Goal: Find specific page/section: Locate a particular part of the current website

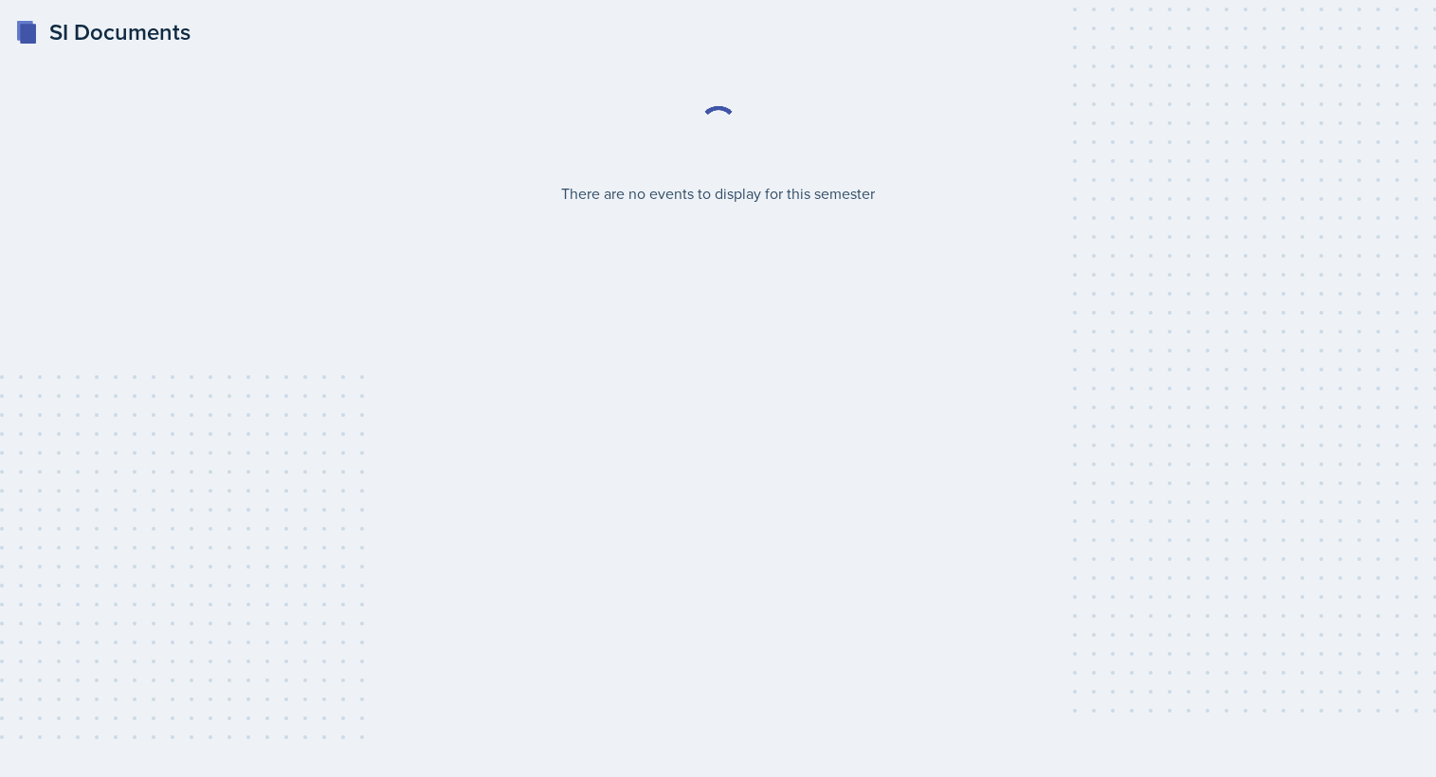
select select "2bed604d-1099-4043-b1bc-2365e8740244"
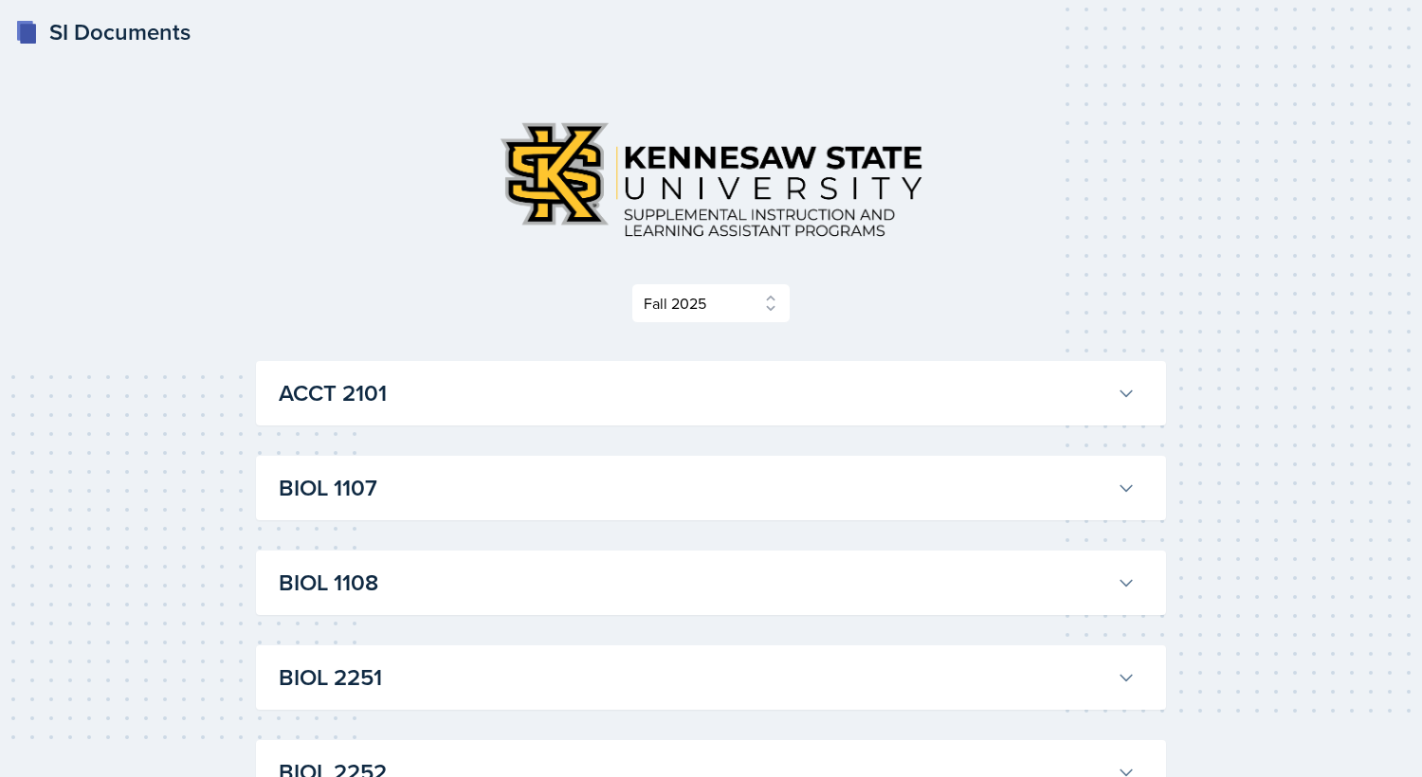
click at [337, 500] on h3 "BIOL 1107" at bounding box center [694, 488] width 830 height 34
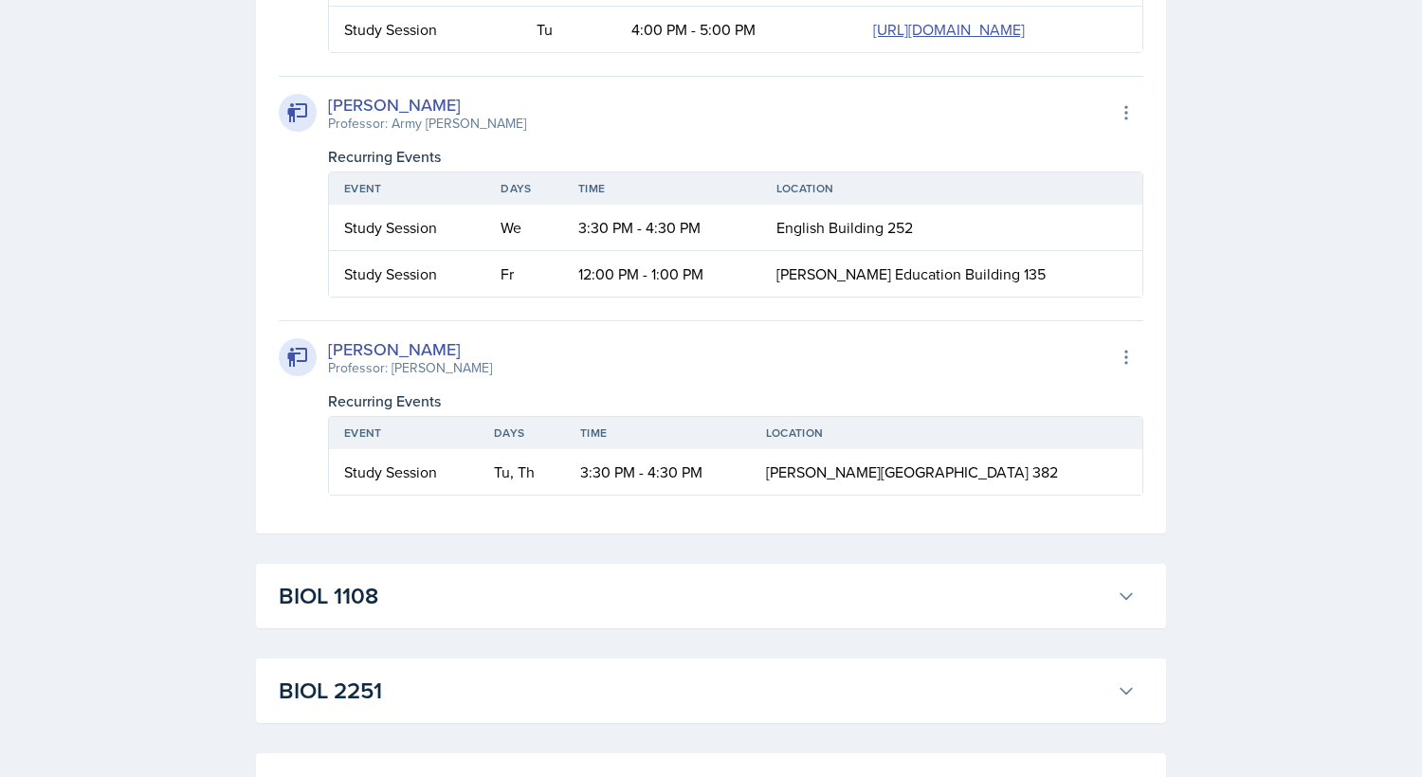
scroll to position [948, 0]
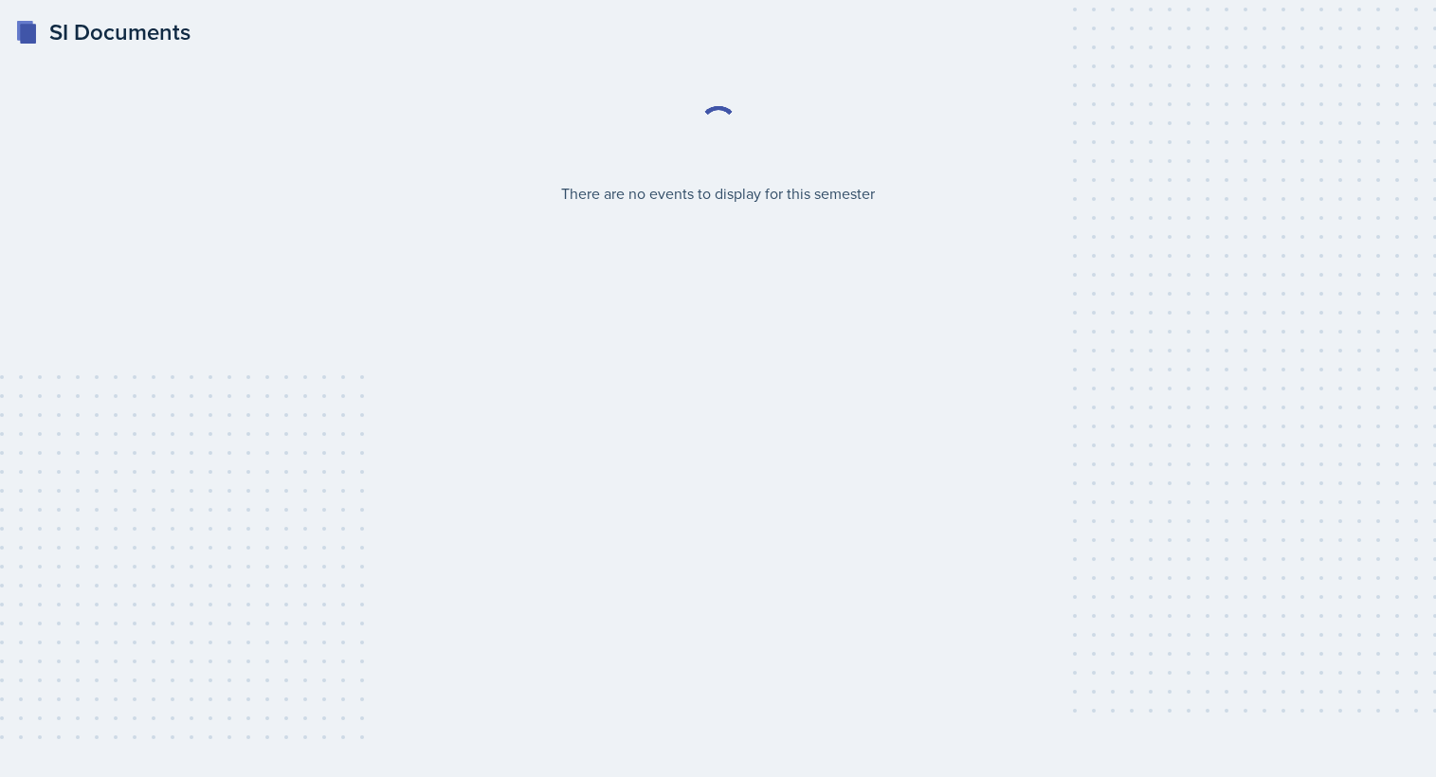
select select "2bed604d-1099-4043-b1bc-2365e8740244"
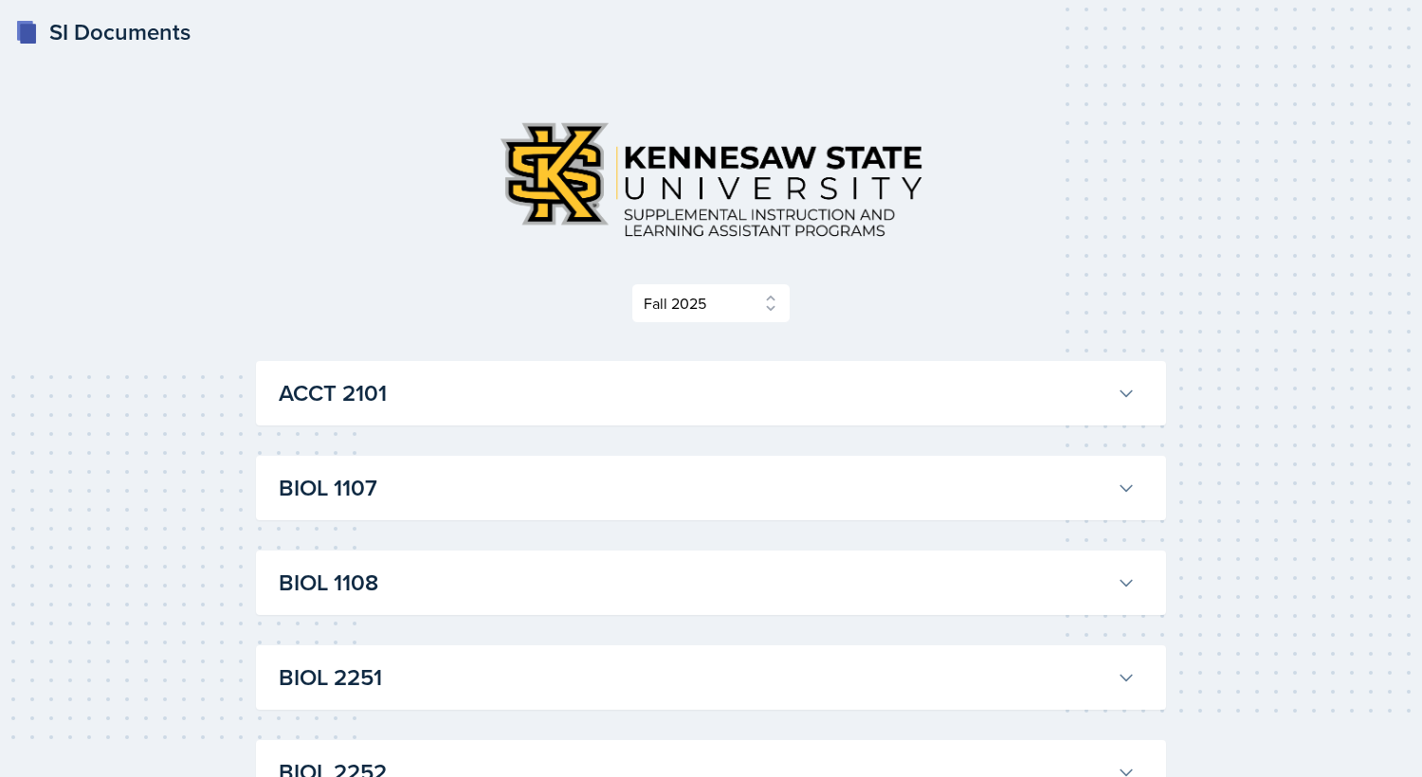
click at [376, 493] on h3 "BIOL 1107" at bounding box center [694, 488] width 830 height 34
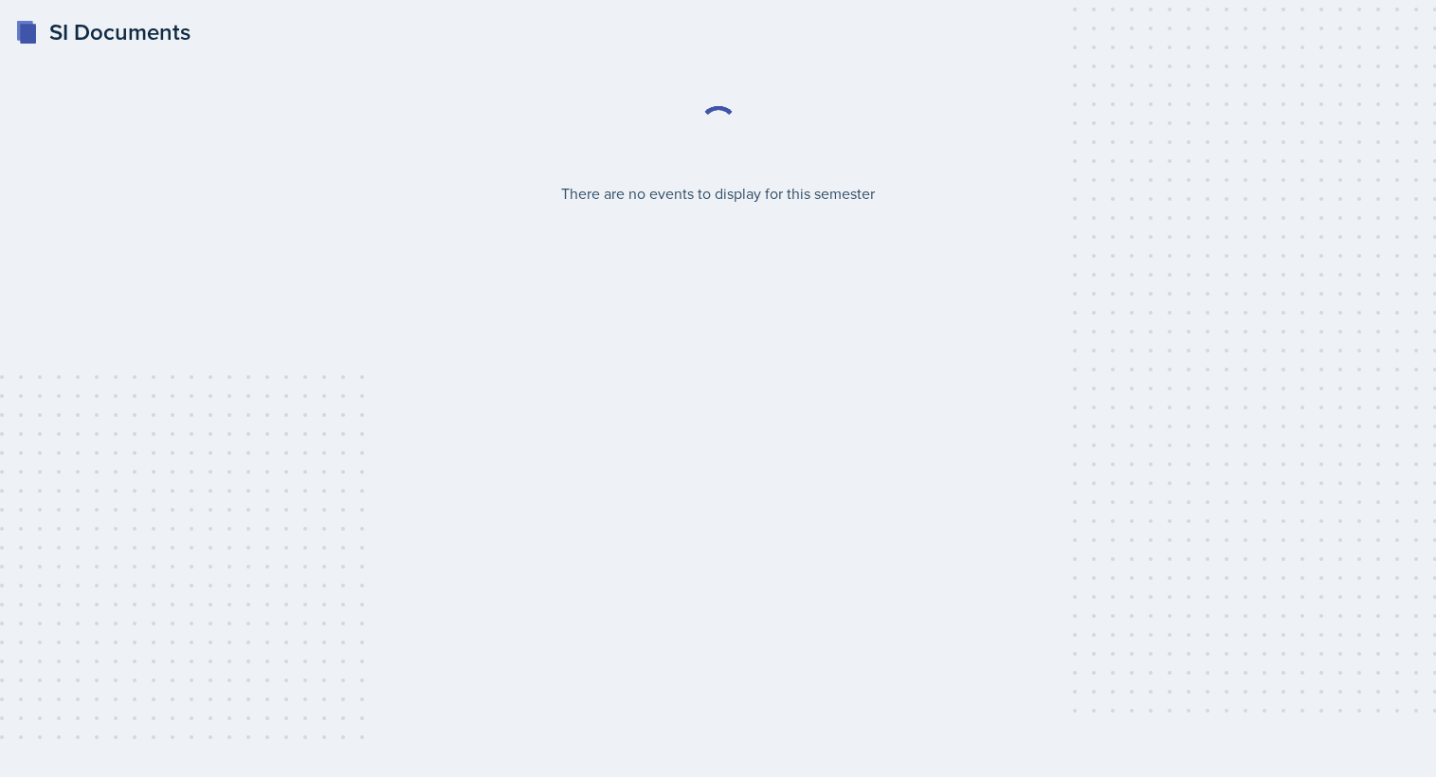
select select "2bed604d-1099-4043-b1bc-2365e8740244"
